Goal: Task Accomplishment & Management: Complete application form

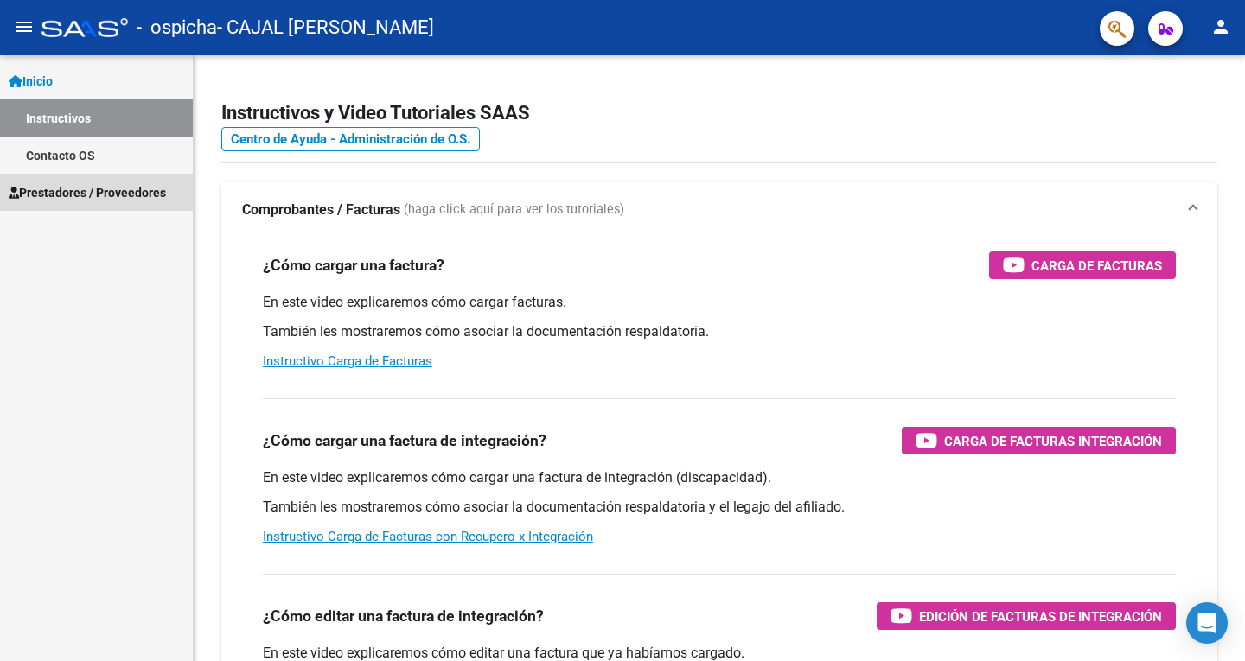
click at [60, 193] on span "Prestadores / Proveedores" at bounding box center [87, 192] width 157 height 19
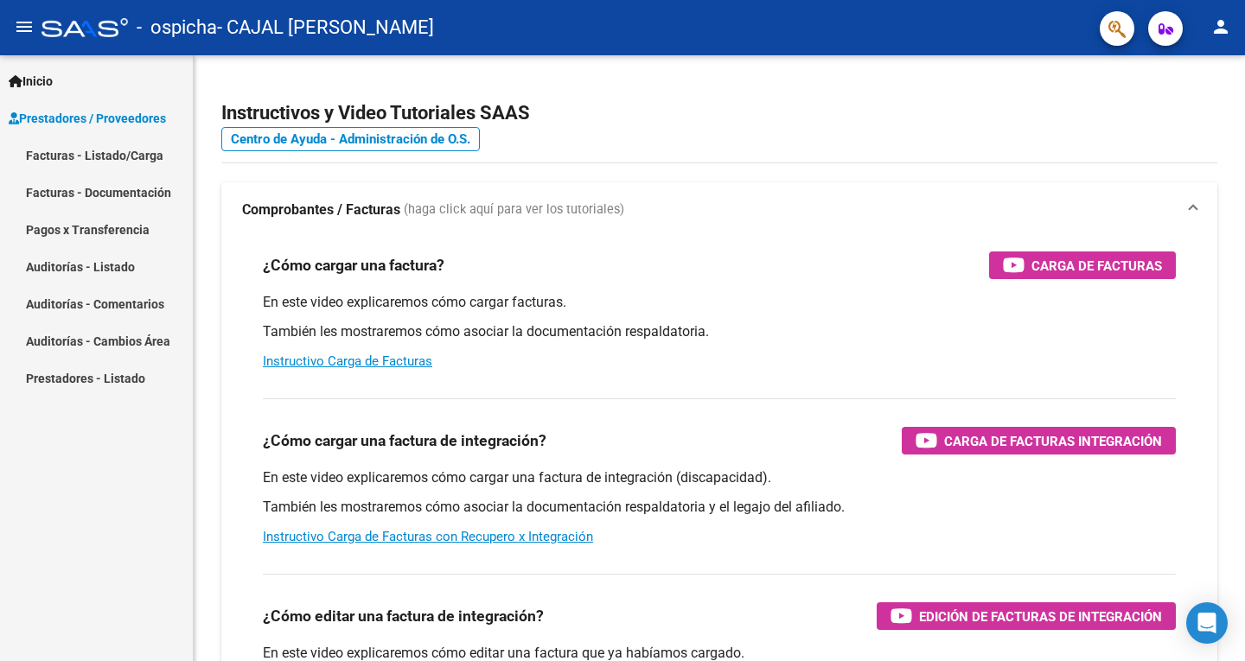
click at [62, 153] on link "Facturas - Listado/Carga" at bounding box center [96, 155] width 193 height 37
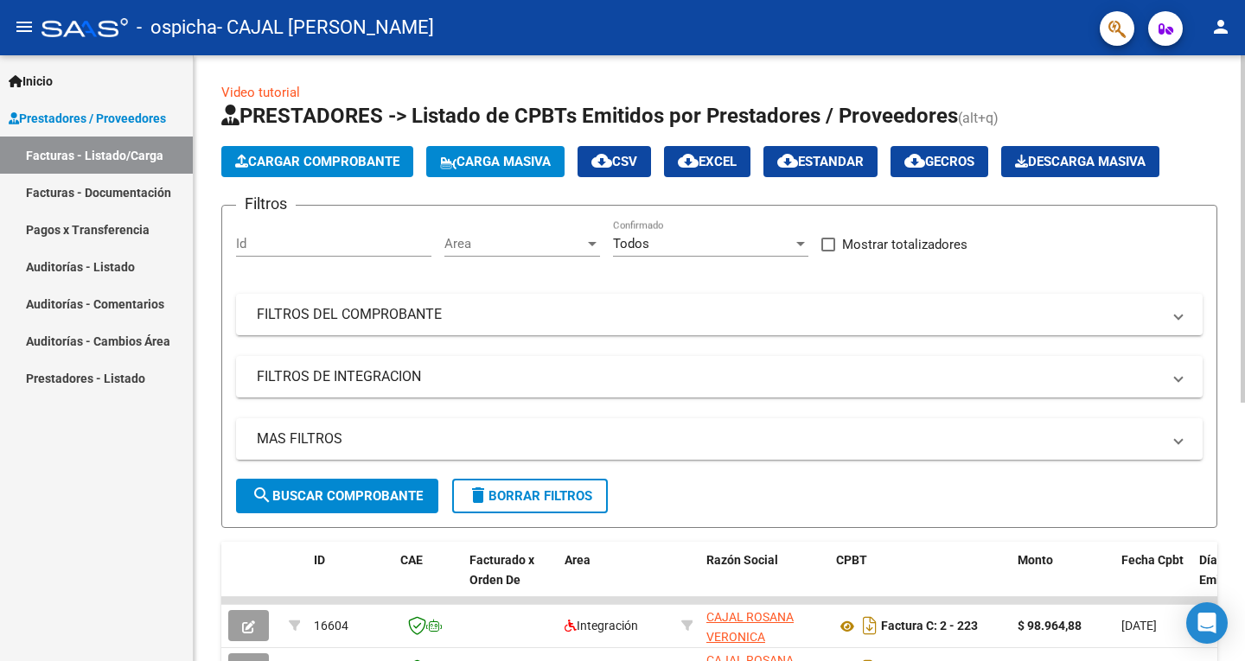
click at [296, 166] on span "Cargar Comprobante" at bounding box center [317, 162] width 164 height 16
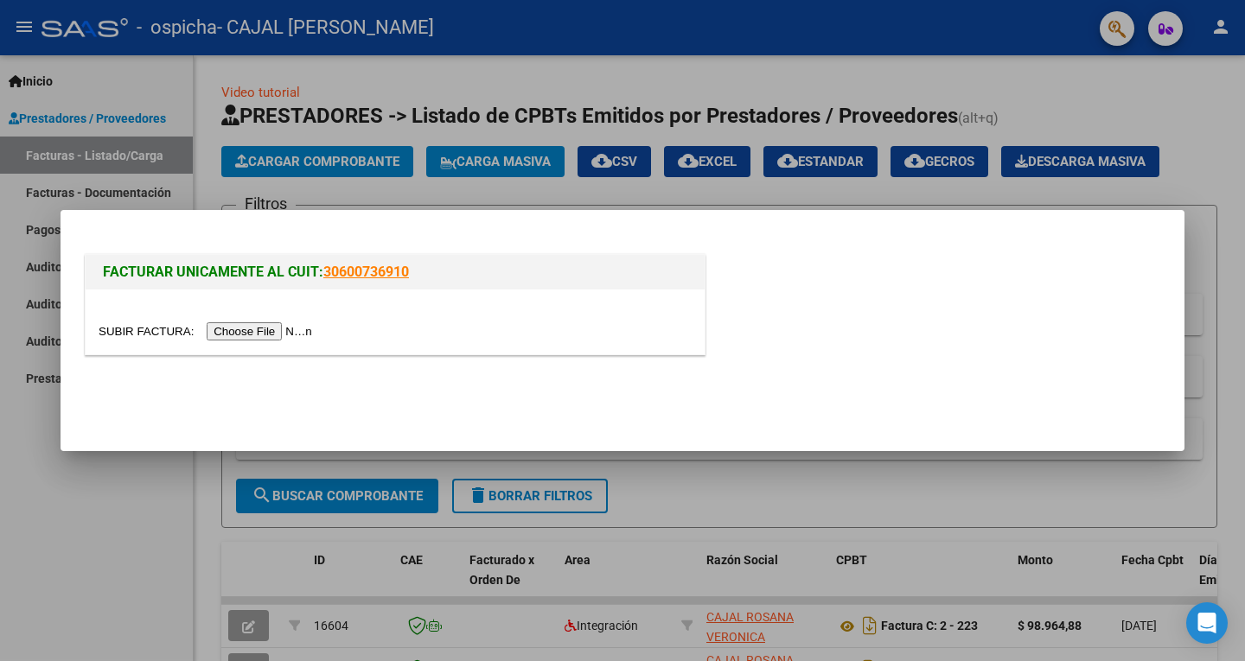
click at [239, 333] on input "file" at bounding box center [208, 331] width 219 height 18
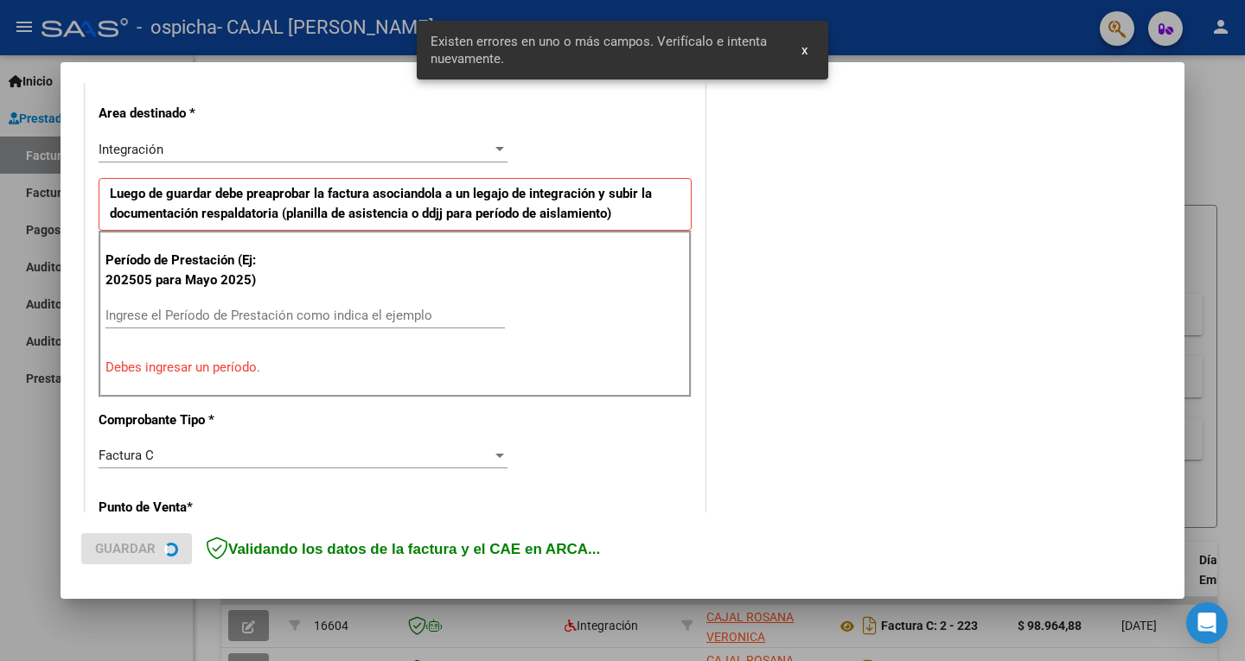
scroll to position [387, 0]
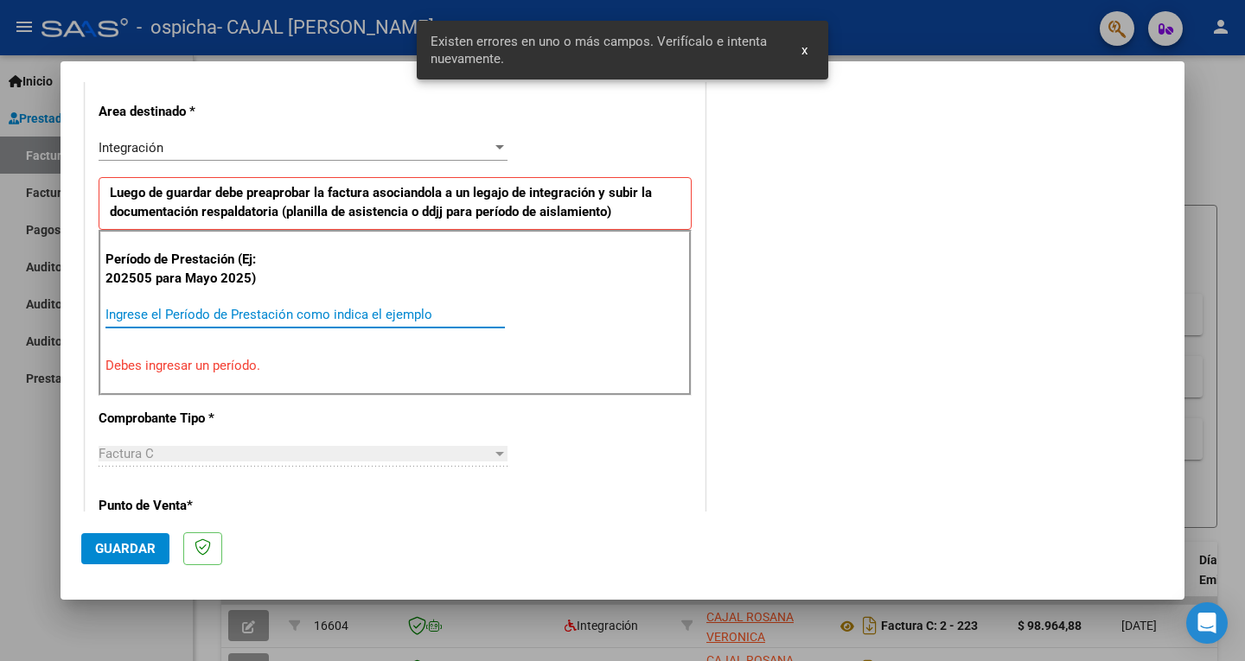
click at [143, 308] on input "Ingrese el Período de Prestación como indica el ejemplo" at bounding box center [304, 315] width 399 height 16
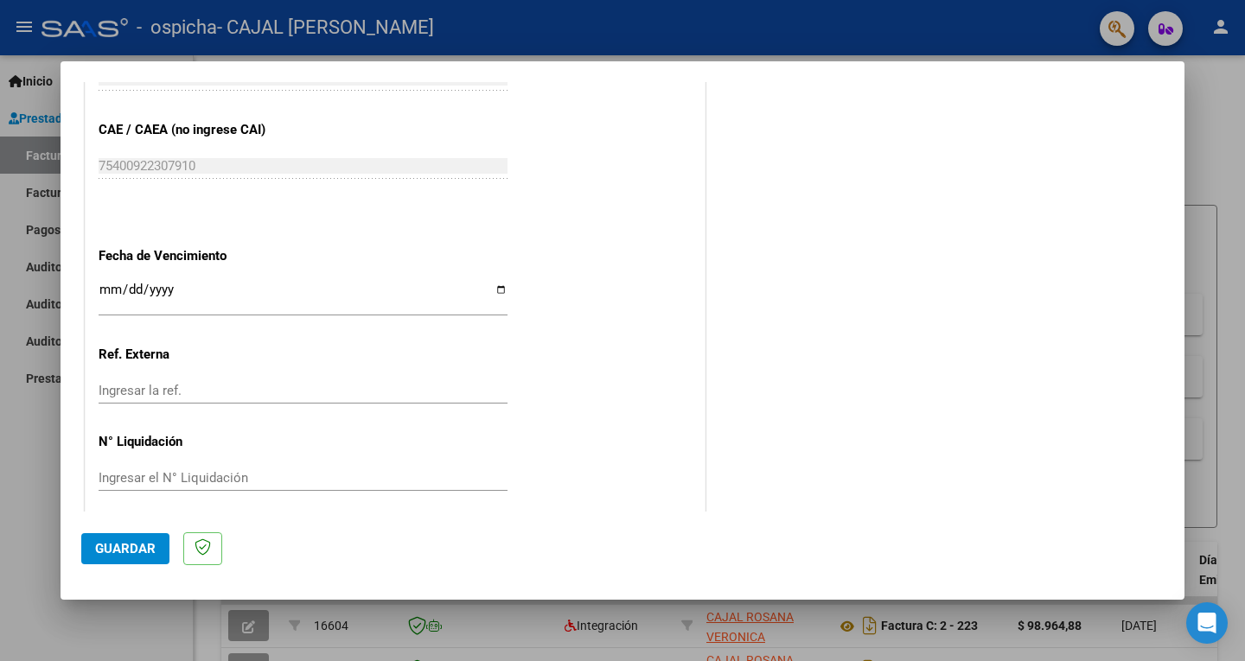
scroll to position [1092, 0]
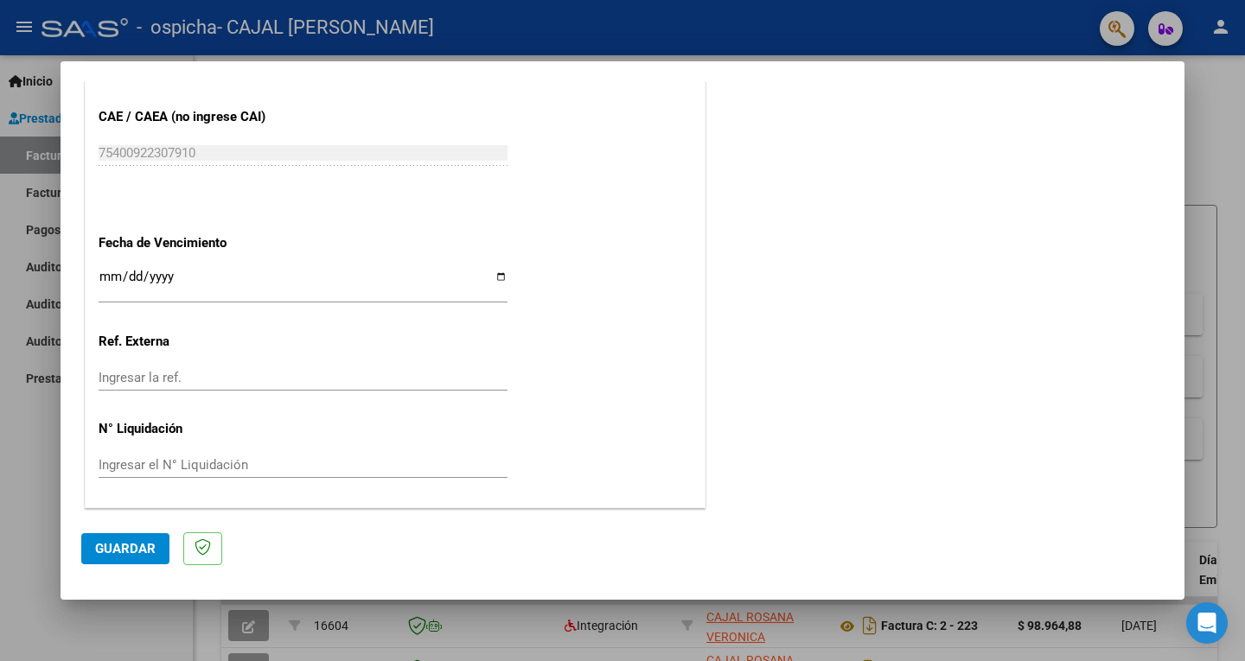
type input "202509"
click at [115, 551] on span "Guardar" at bounding box center [125, 549] width 61 height 16
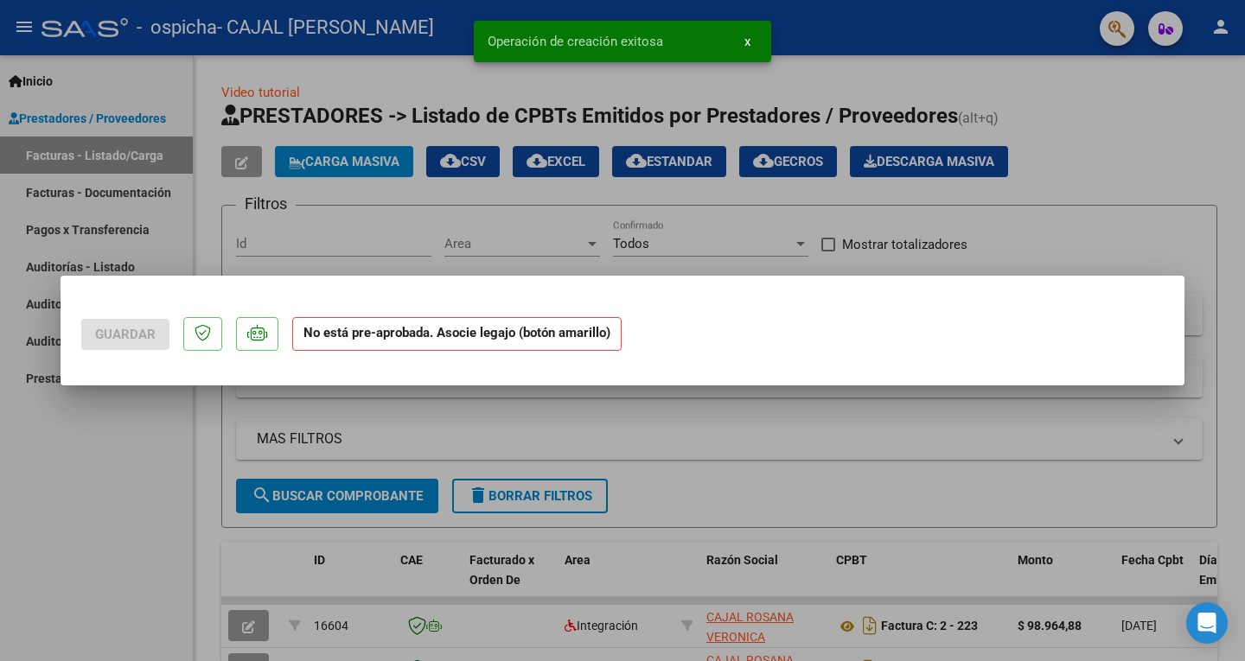
scroll to position [0, 0]
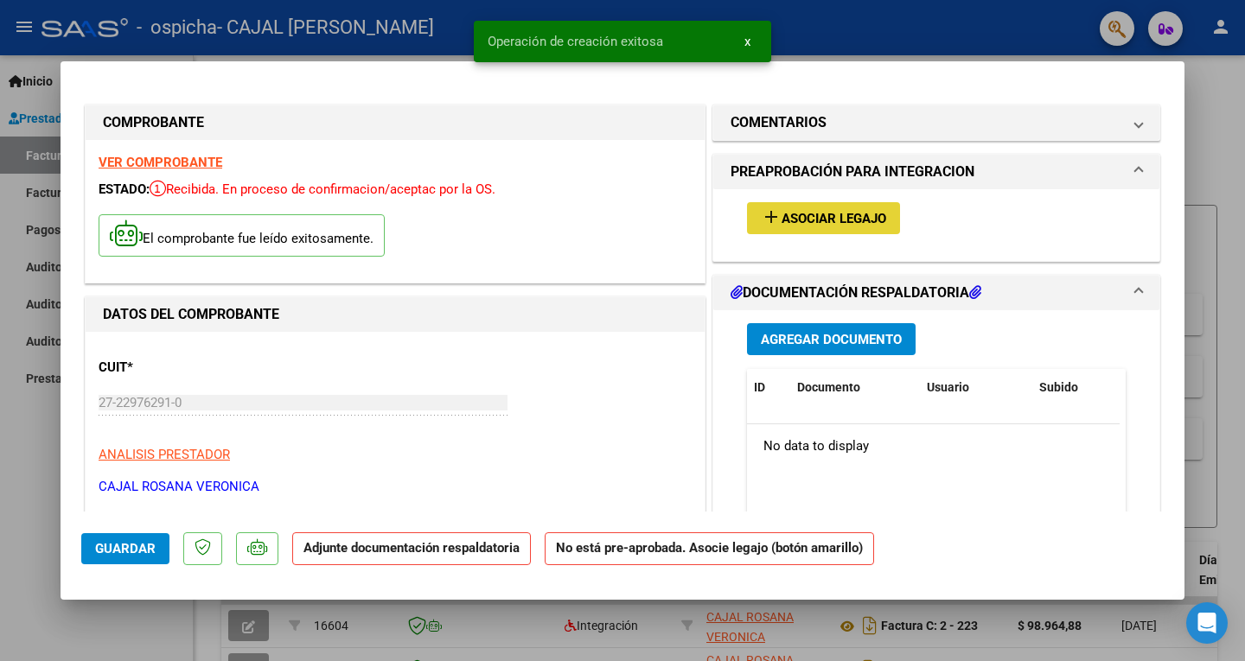
click at [800, 217] on span "Asociar Legajo" at bounding box center [833, 219] width 105 height 16
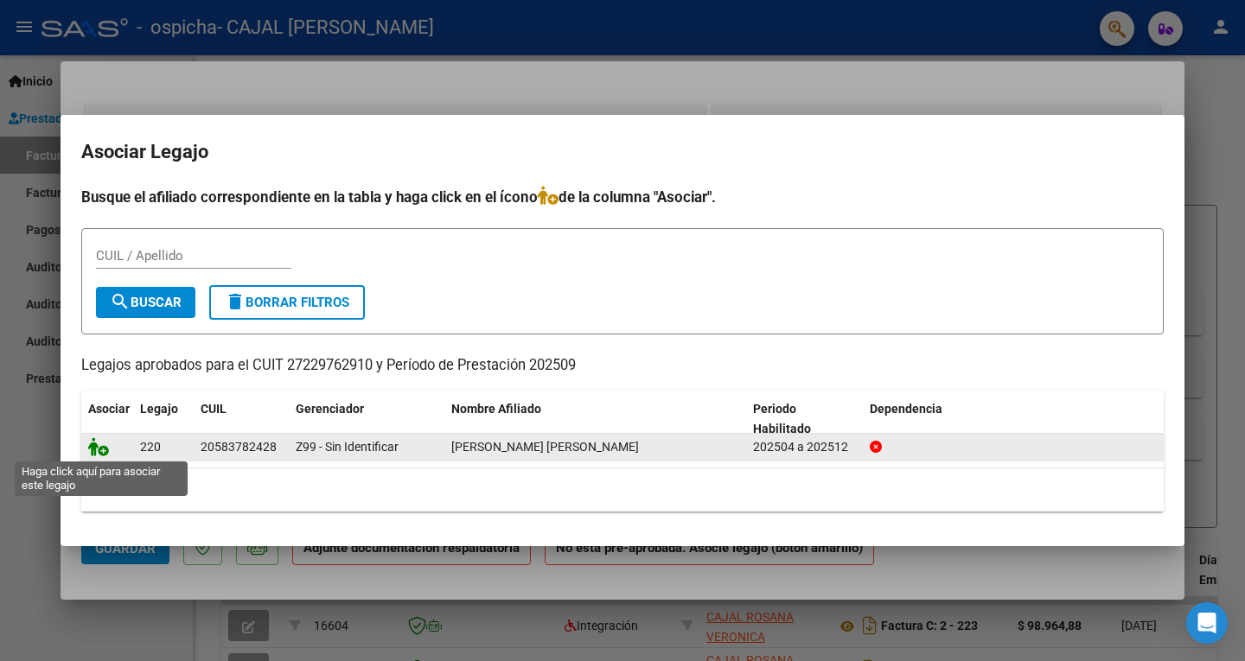
click at [102, 449] on icon at bounding box center [98, 446] width 21 height 19
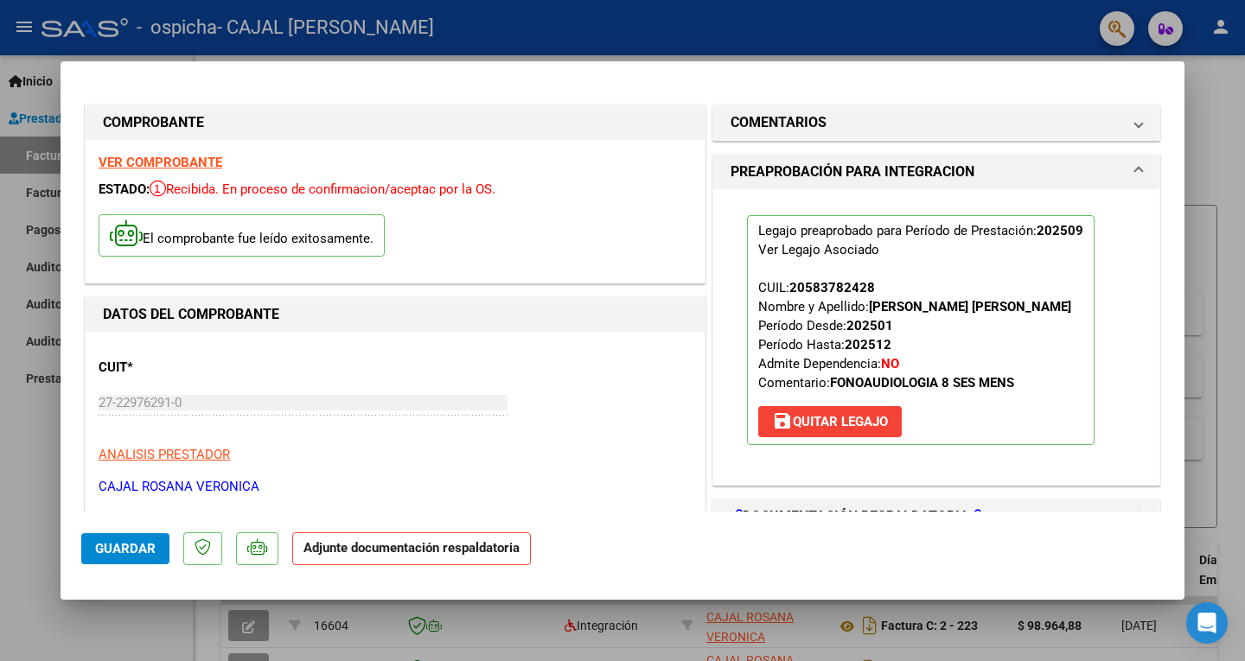
scroll to position [346, 0]
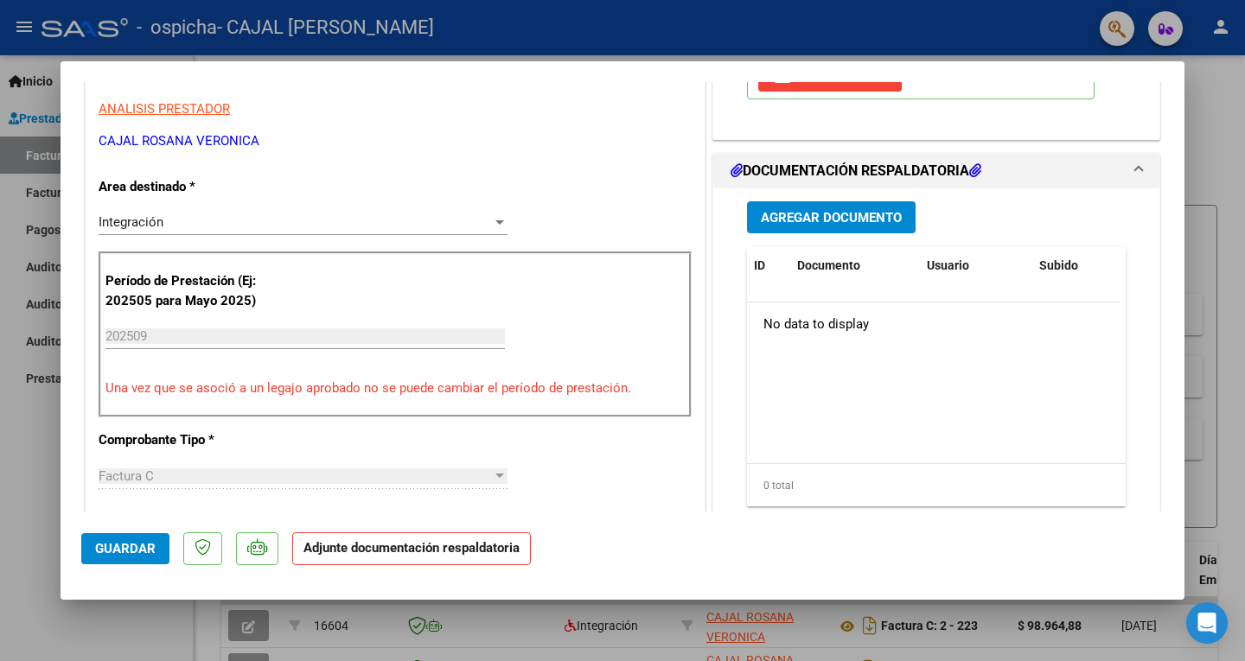
click at [820, 211] on span "Agregar Documento" at bounding box center [831, 218] width 141 height 16
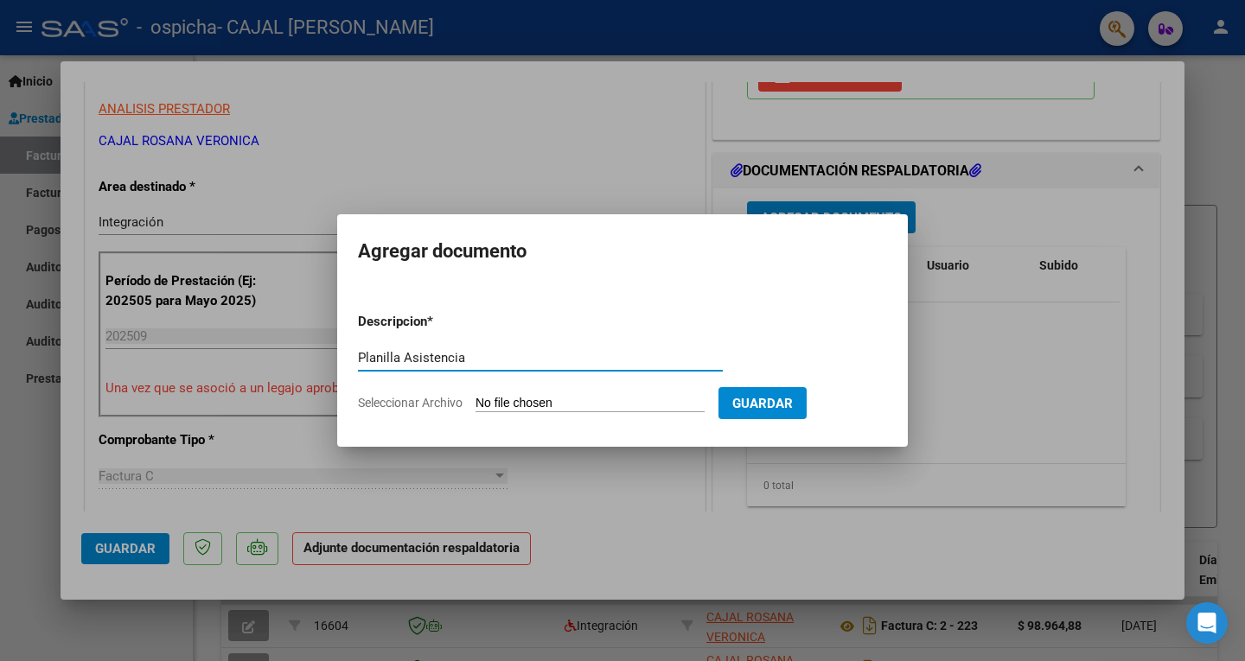
type input "Planilla Asistencia"
click at [555, 403] on input "Seleccionar Archivo" at bounding box center [589, 404] width 229 height 16
click at [570, 404] on input "Seleccionar Archivo" at bounding box center [589, 404] width 229 height 16
type input "C:\fakepath\Escáner_20251006 (3).pdf"
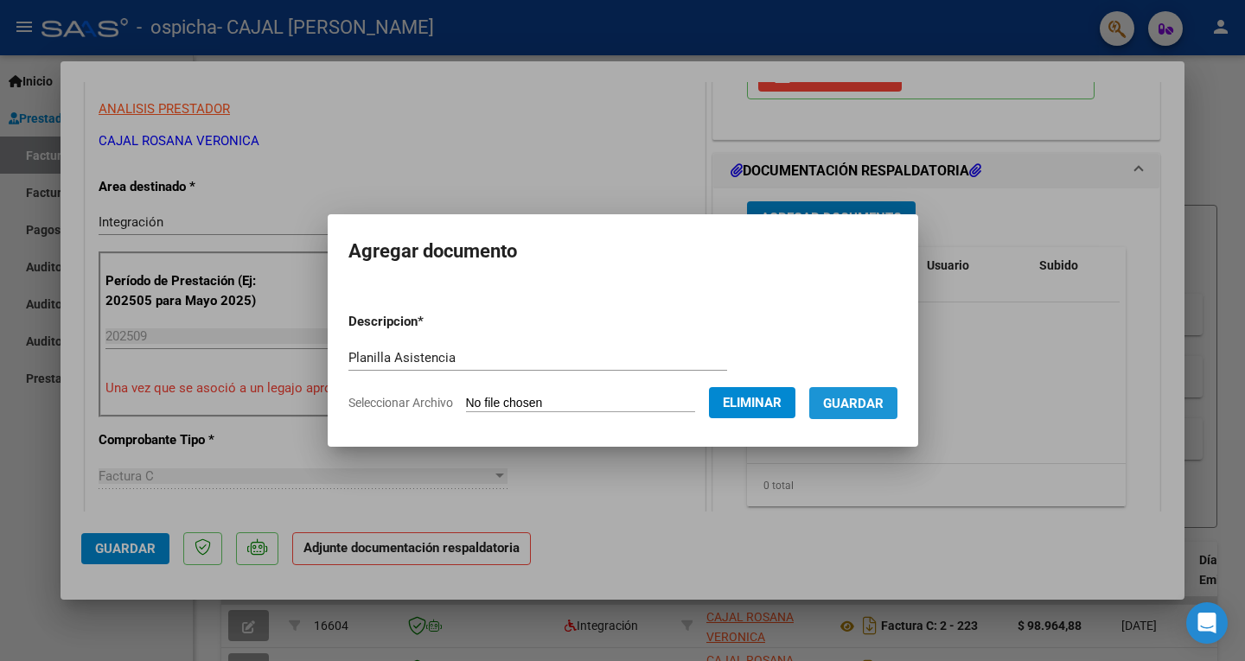
click at [883, 402] on span "Guardar" at bounding box center [853, 404] width 61 height 16
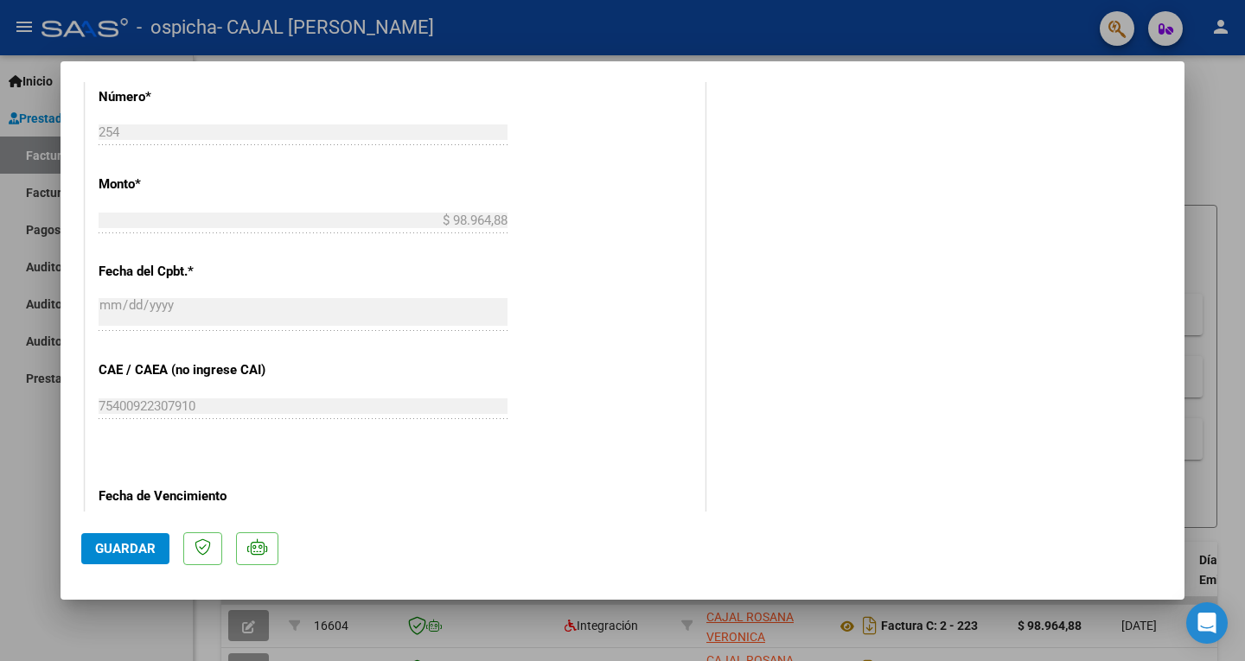
scroll to position [951, 0]
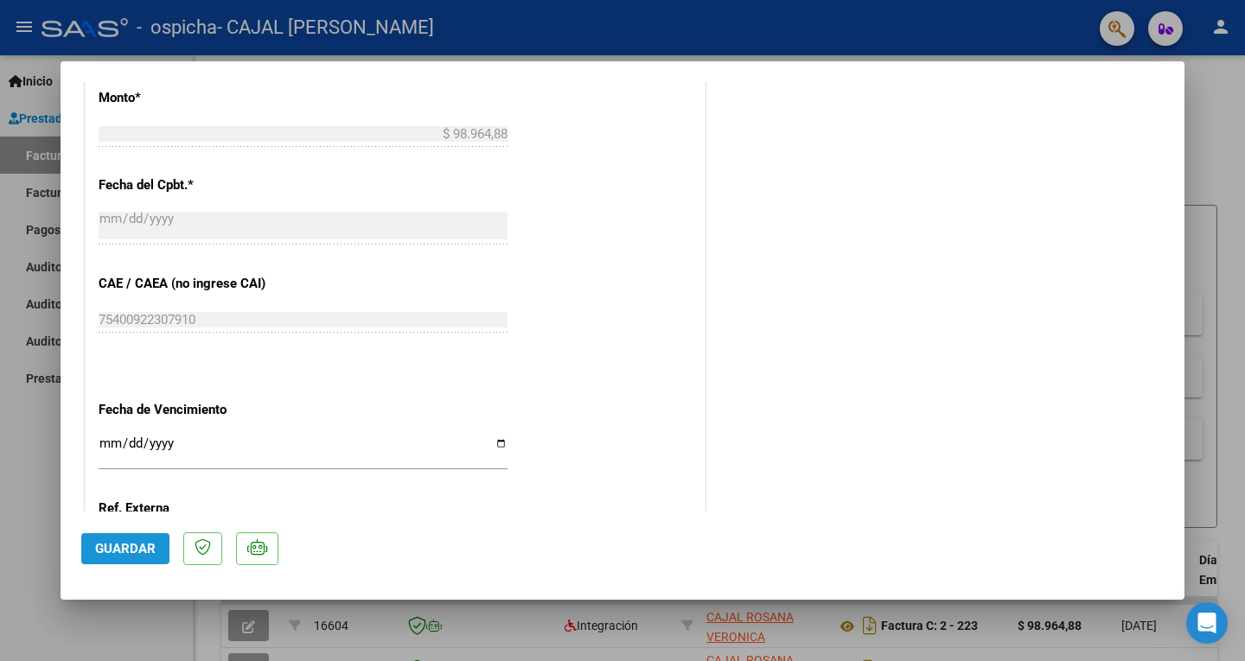
click at [120, 551] on span "Guardar" at bounding box center [125, 549] width 61 height 16
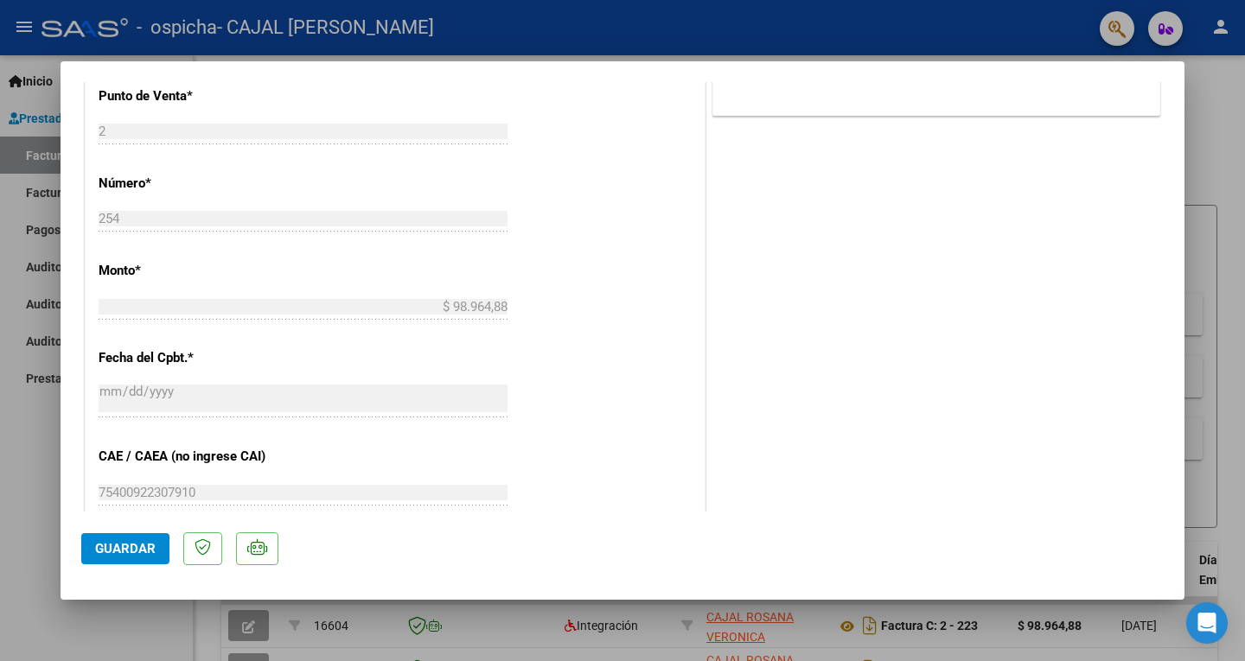
scroll to position [1118, 0]
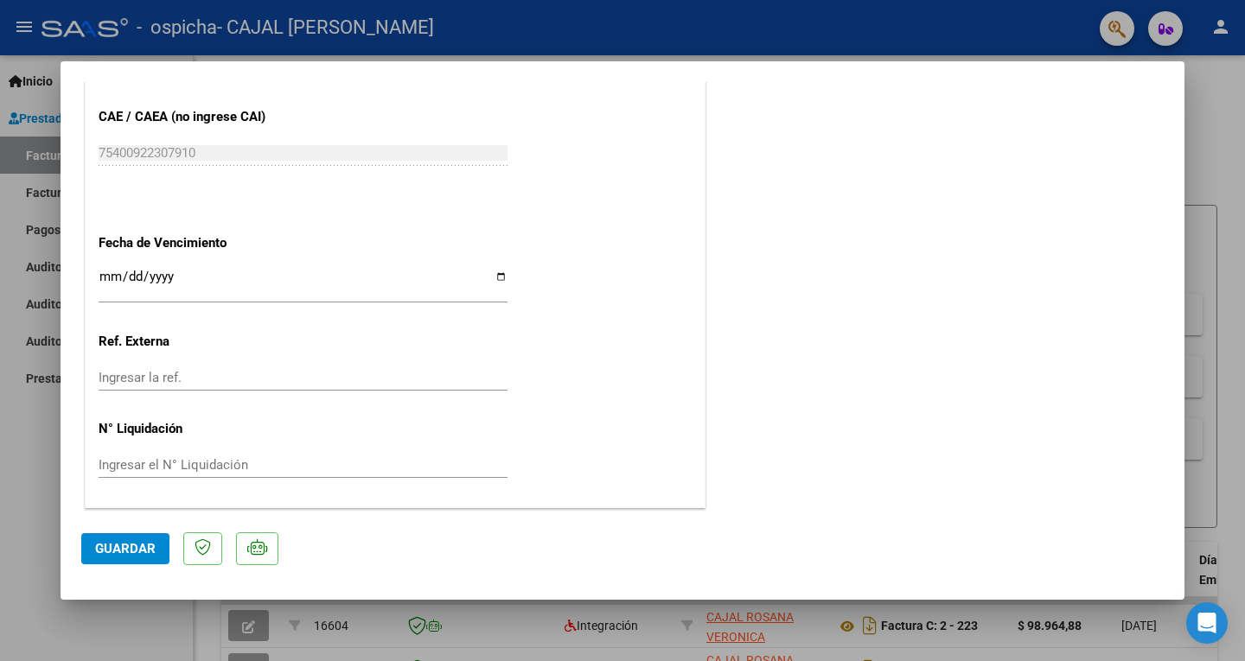
click at [1230, 112] on div at bounding box center [622, 330] width 1245 height 661
type input "$ 0,00"
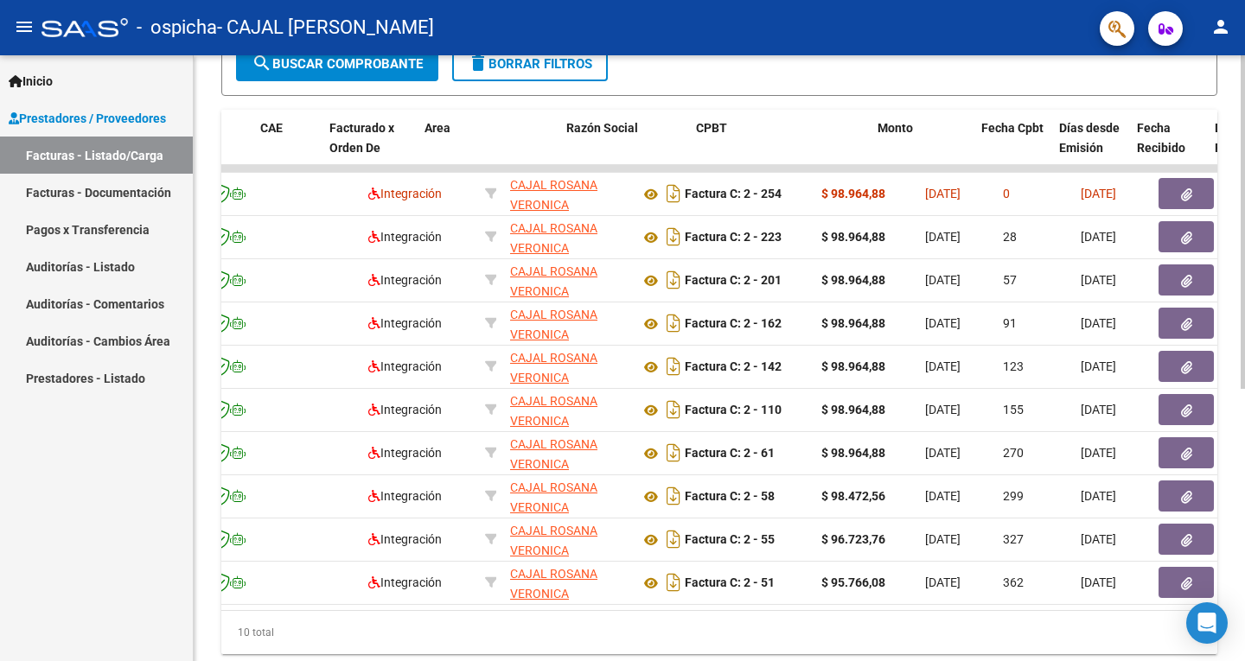
scroll to position [0, 0]
